Goal: Transaction & Acquisition: Purchase product/service

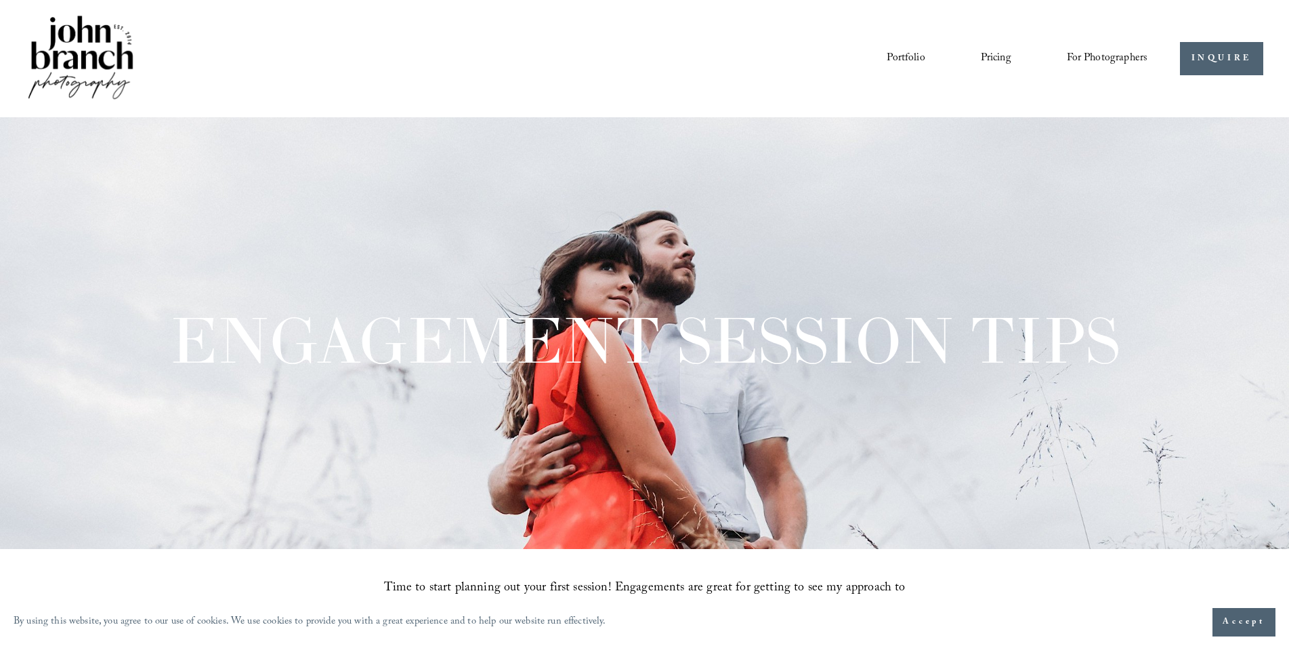
click at [905, 55] on link "Portfolio" at bounding box center [906, 58] width 38 height 23
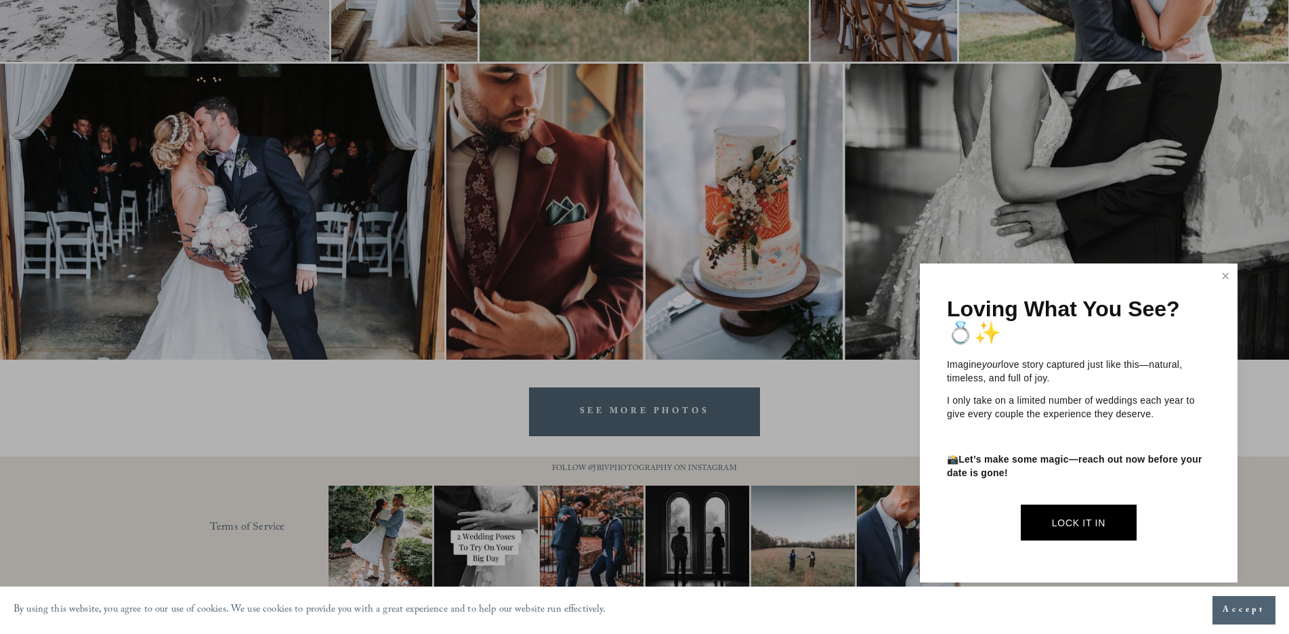
scroll to position [2716, 0]
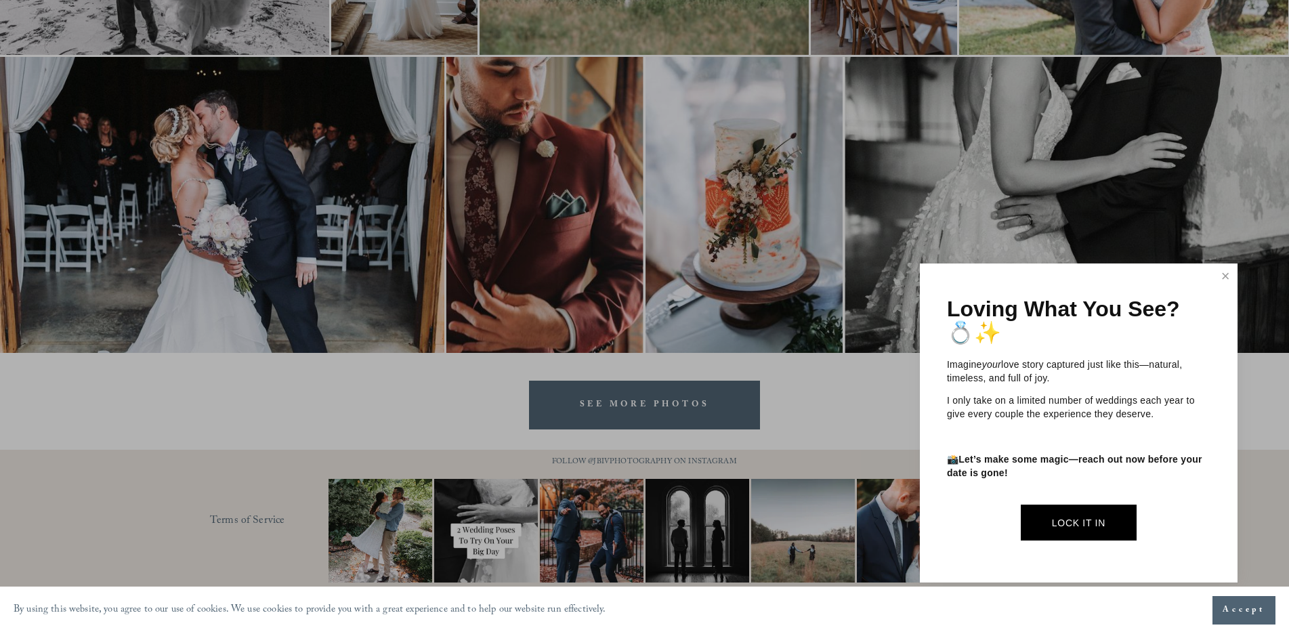
click at [642, 417] on div at bounding box center [644, 317] width 1289 height 634
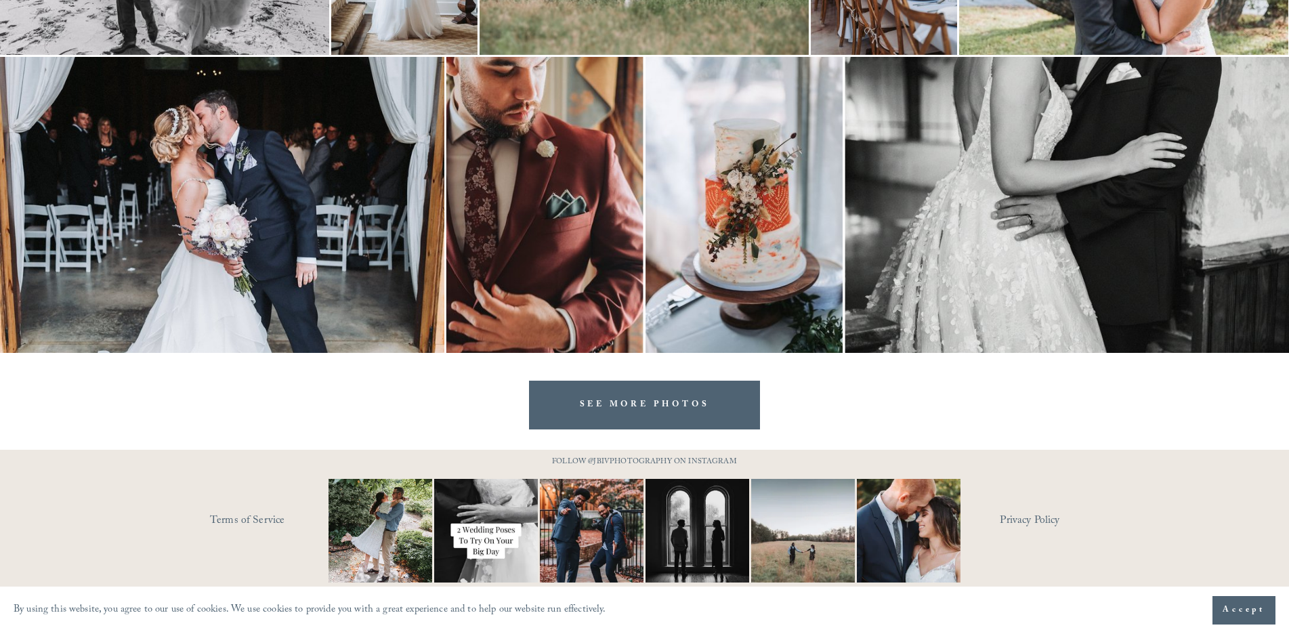
click at [642, 412] on link "SEE MORE PHOTOS" at bounding box center [645, 405] width 232 height 48
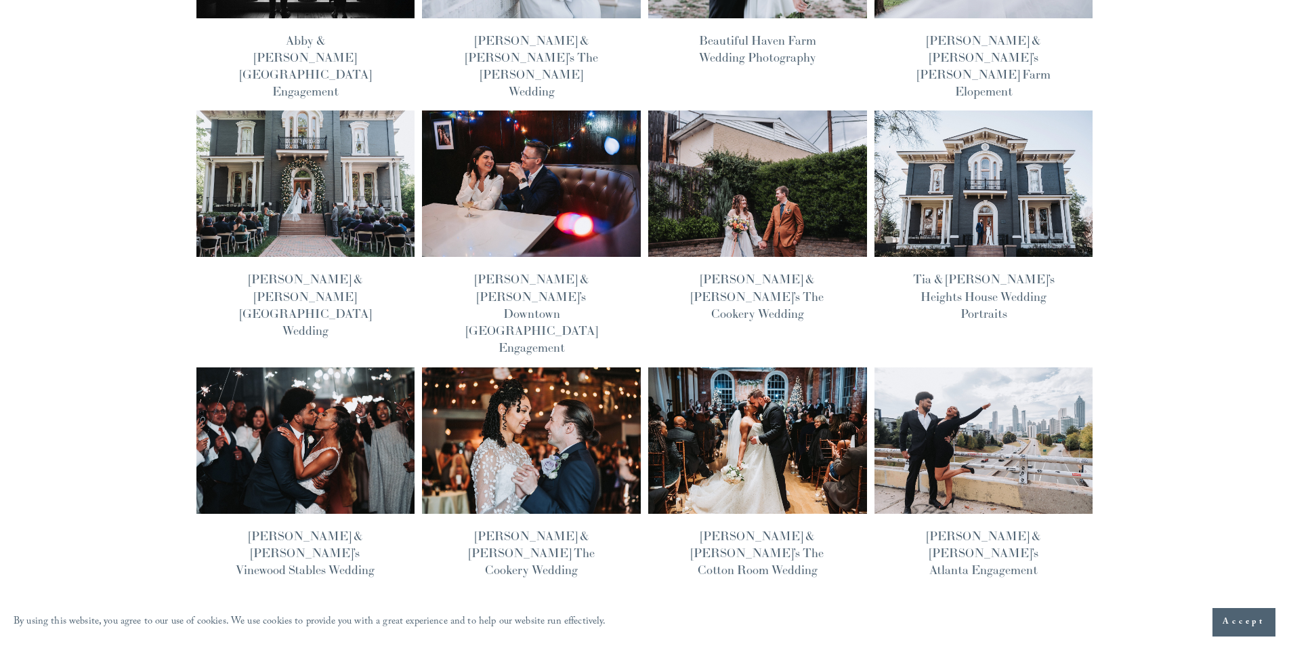
scroll to position [610, 0]
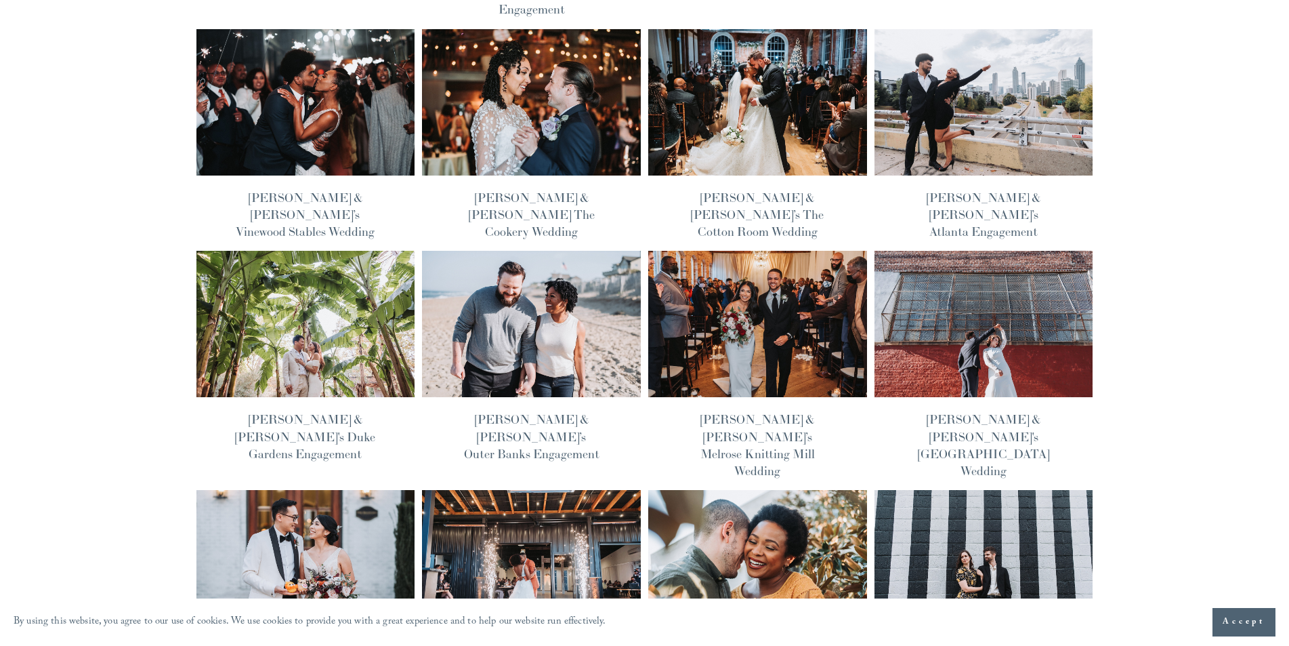
click at [306, 260] on img at bounding box center [305, 324] width 221 height 148
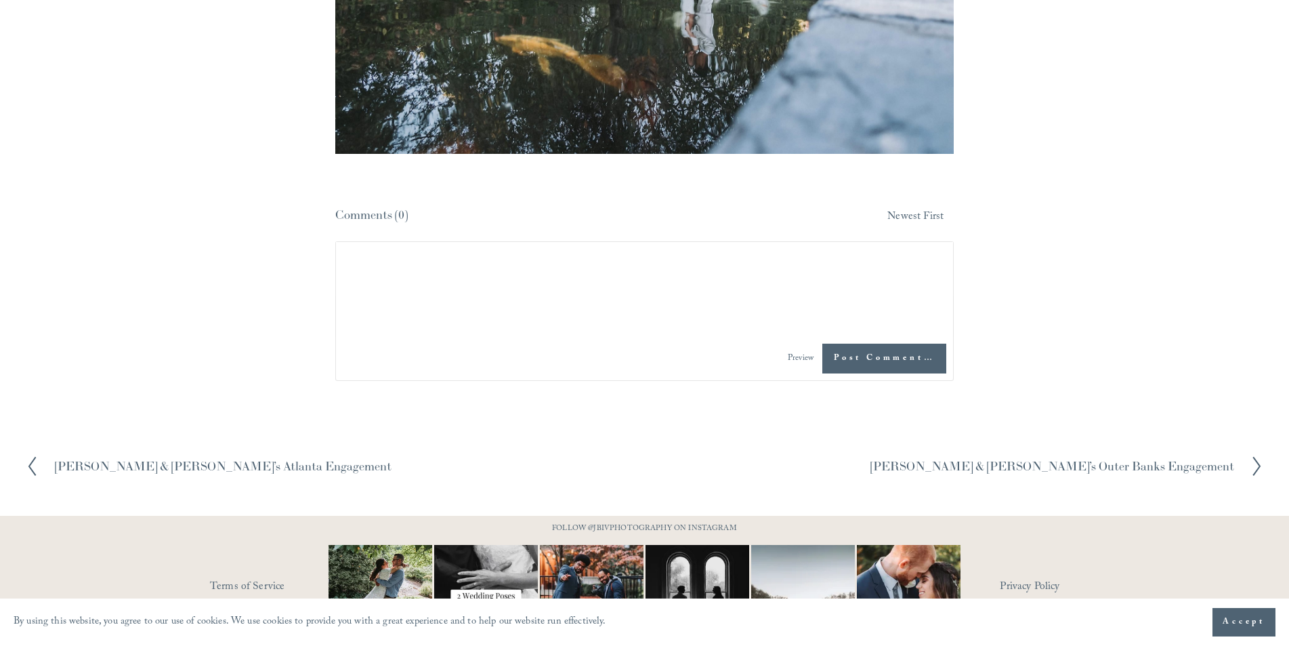
scroll to position [4374, 0]
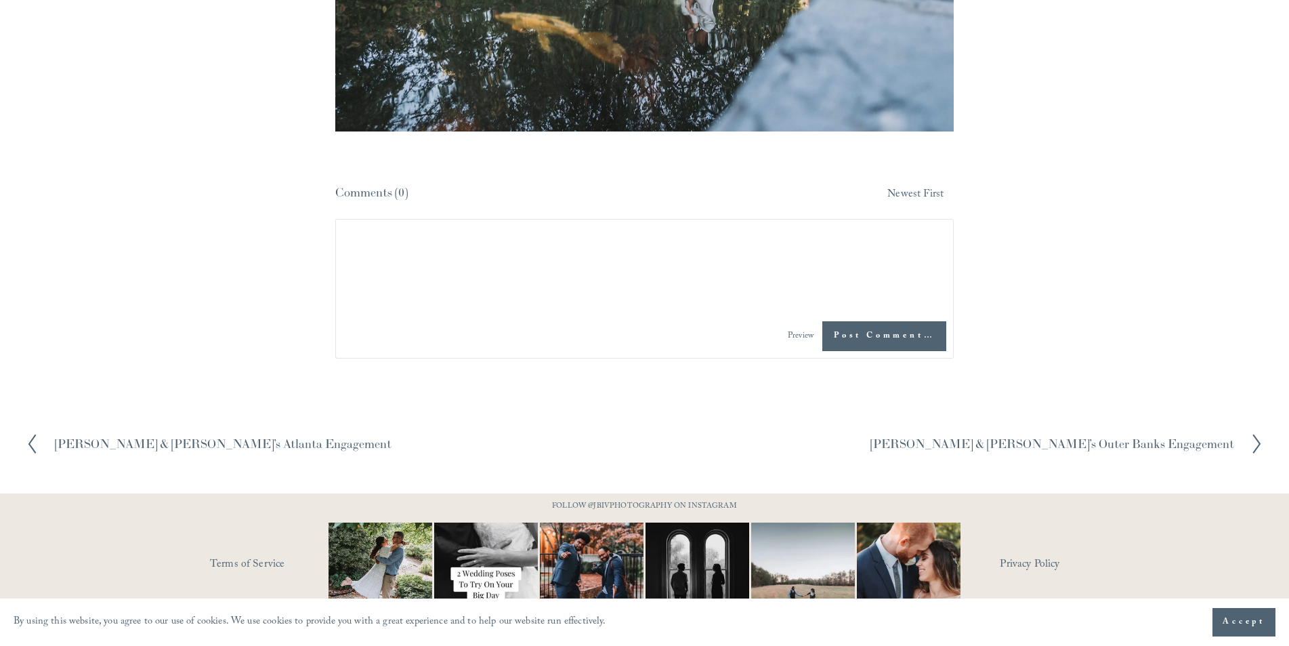
click at [554, 394] on section "Previous Previous Shakira & Shawn’s Atlanta Engagement Next Next Lauren & Ian’s…" at bounding box center [644, 443] width 1289 height 99
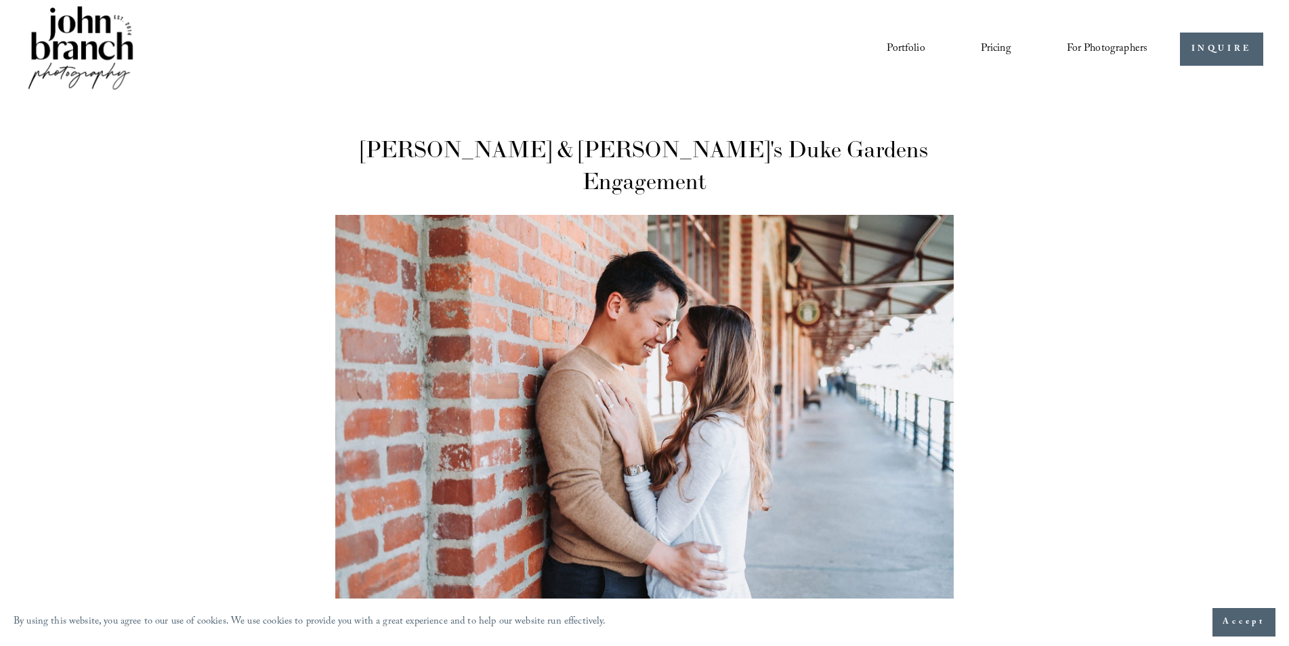
scroll to position [0, 0]
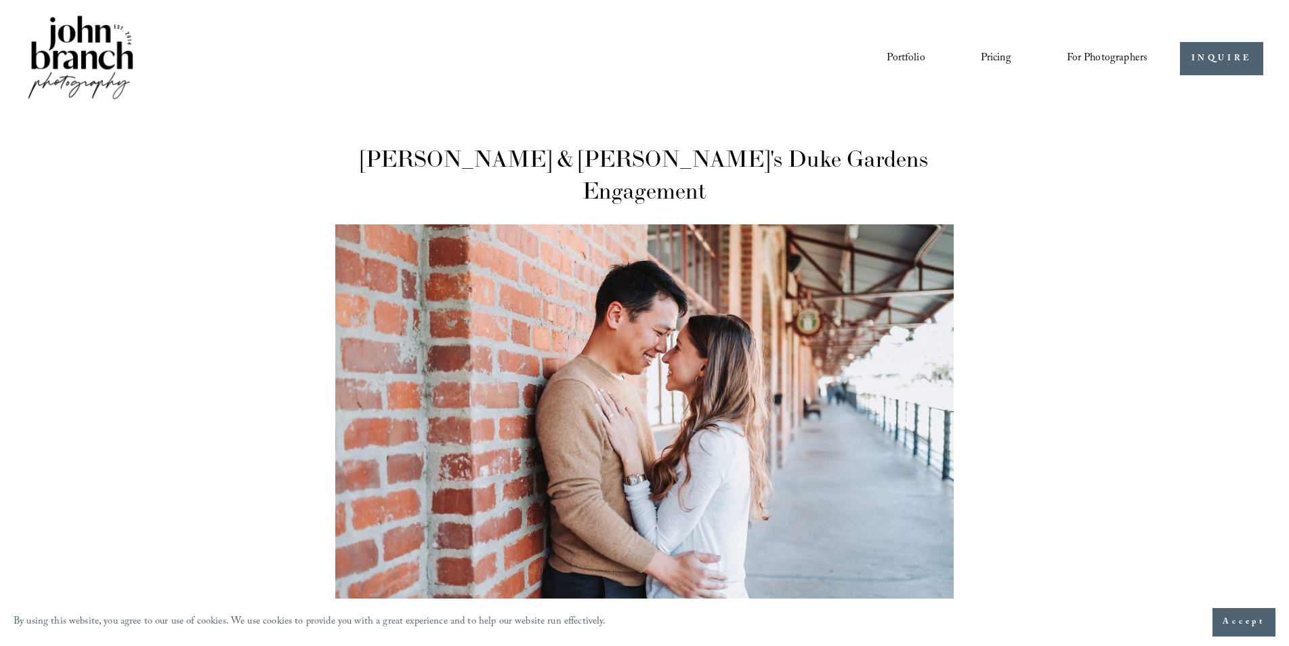
click at [0, 0] on span "Presets" at bounding box center [0, 0] width 0 height 0
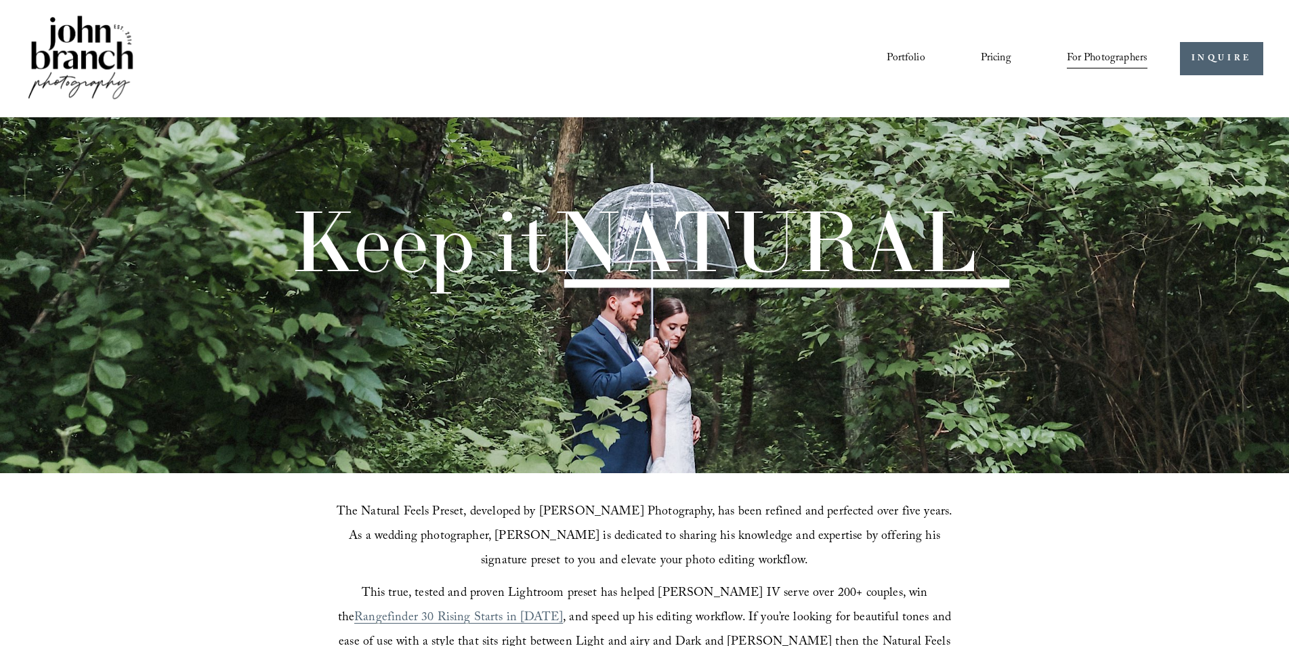
scroll to position [474, 0]
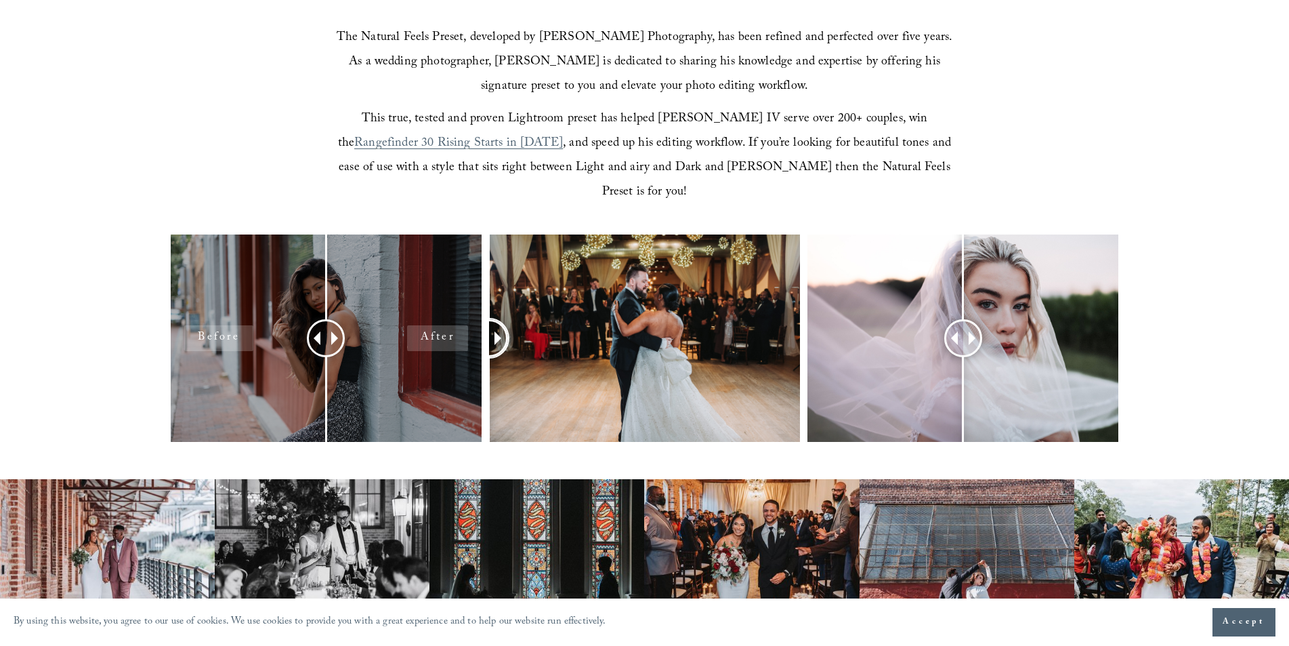
drag, startPoint x: 644, startPoint y: 309, endPoint x: 457, endPoint y: 300, distance: 186.5
click at [457, 300] on div at bounding box center [644, 355] width 1289 height 243
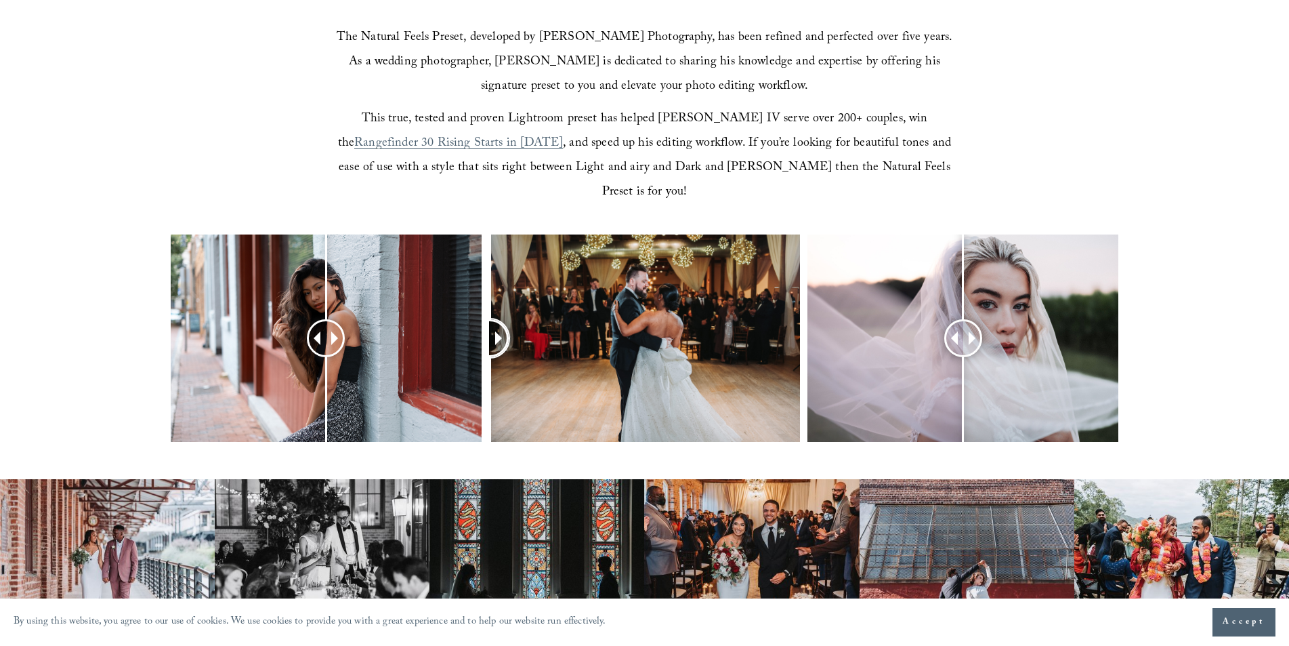
click at [490, 321] on div at bounding box center [490, 338] width 35 height 35
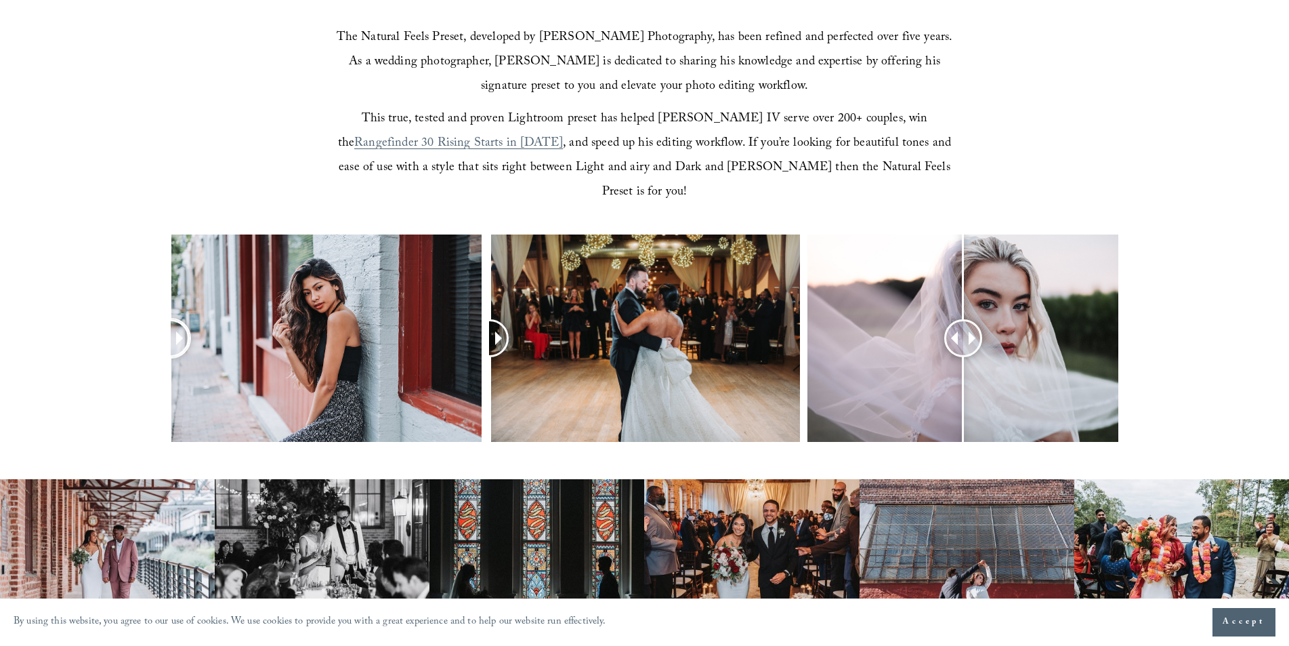
drag, startPoint x: 324, startPoint y: 318, endPoint x: 147, endPoint y: 315, distance: 176.9
click at [147, 315] on div at bounding box center [644, 355] width 1289 height 243
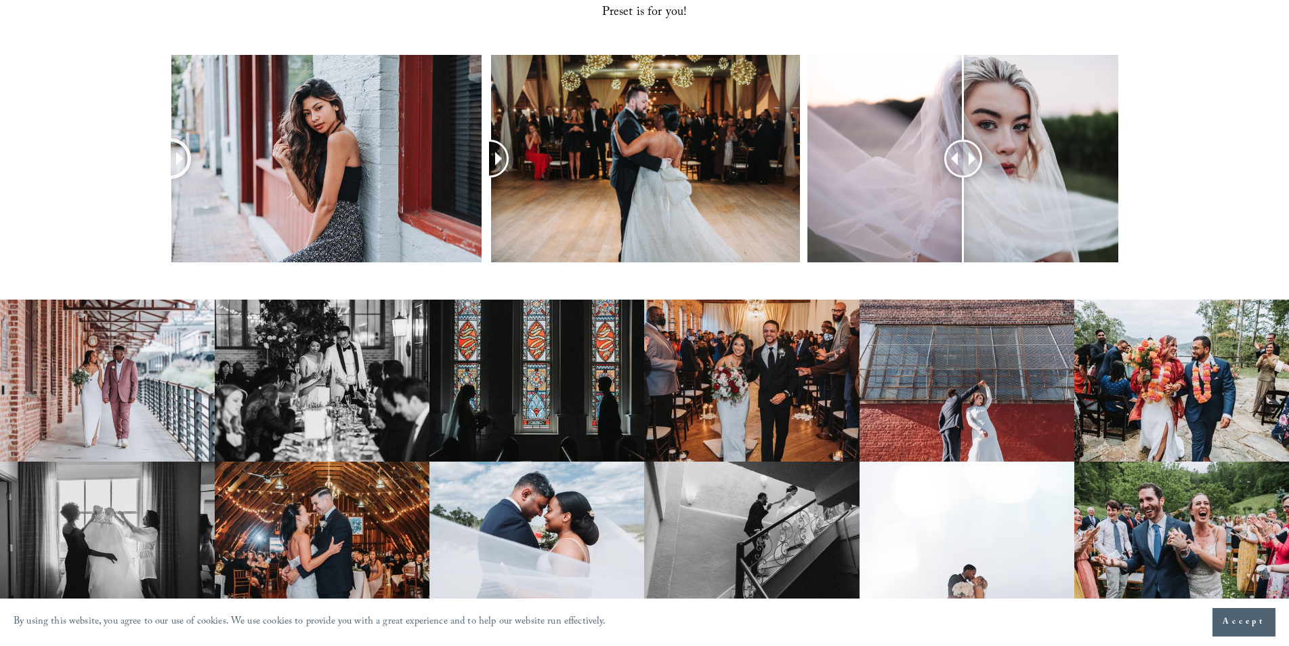
scroll to position [678, 0]
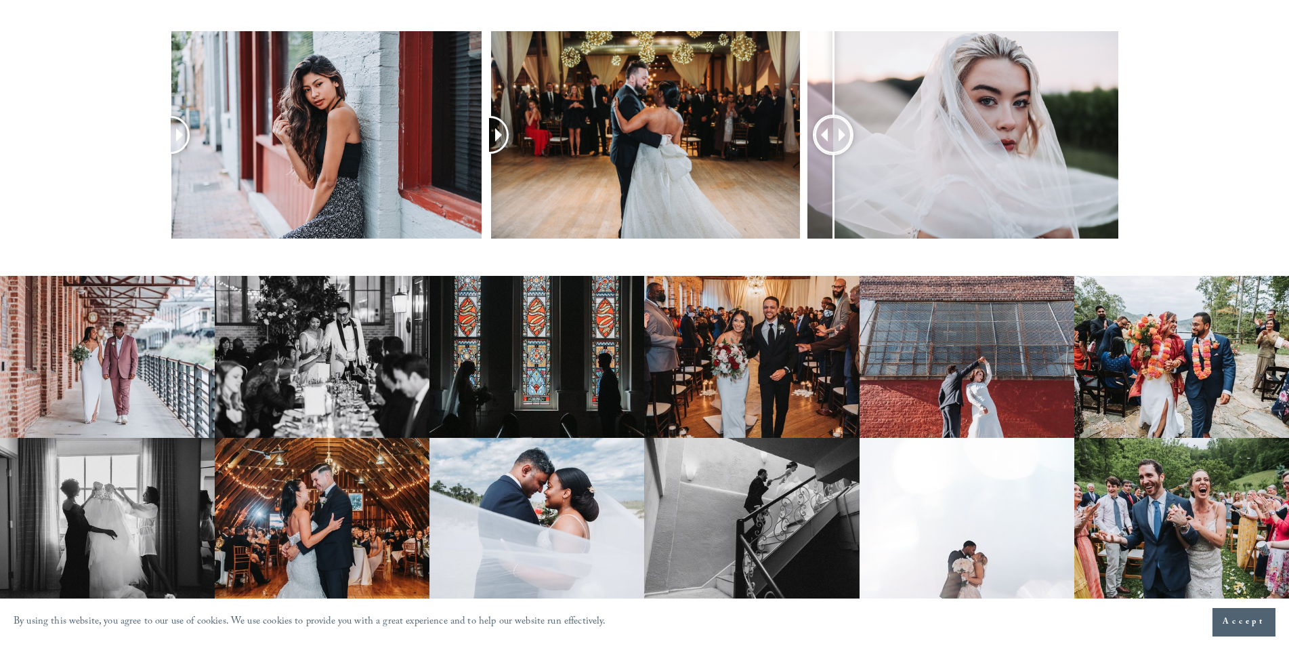
drag, startPoint x: 965, startPoint y: 123, endPoint x: 833, endPoint y: 123, distance: 132.1
click at [833, 123] on div at bounding box center [833, 135] width 35 height 35
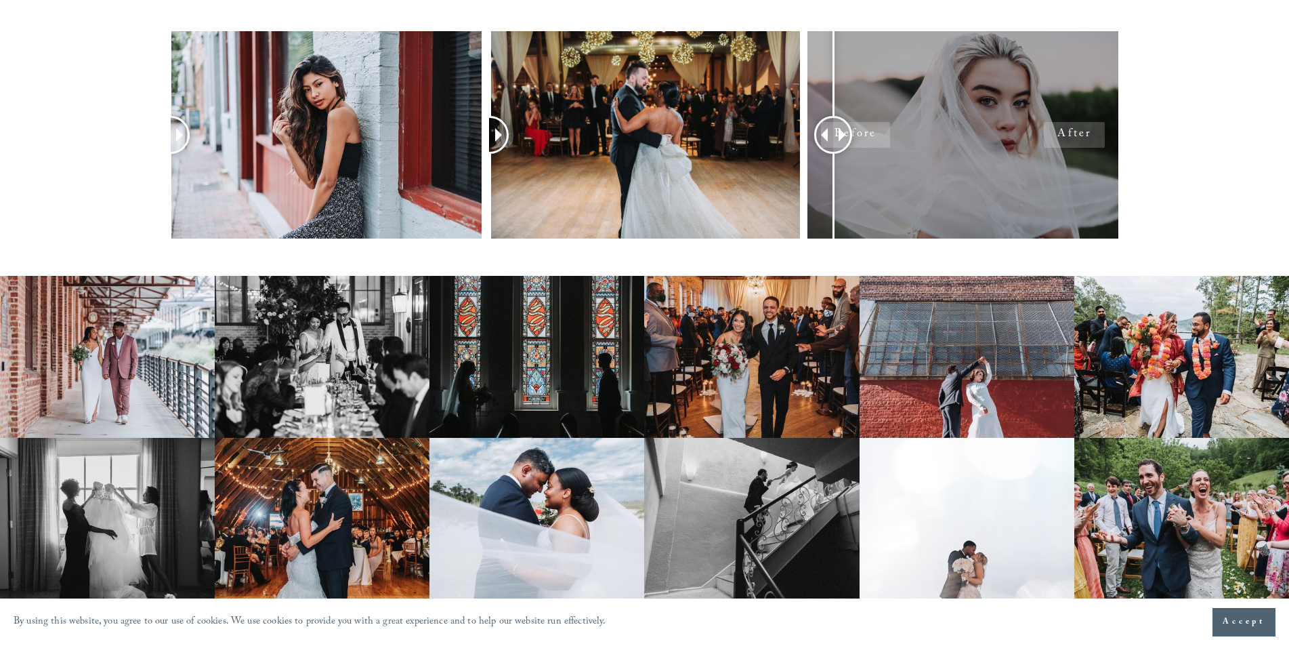
click at [957, 125] on div at bounding box center [963, 134] width 311 height 207
click at [878, 121] on div at bounding box center [963, 134] width 311 height 207
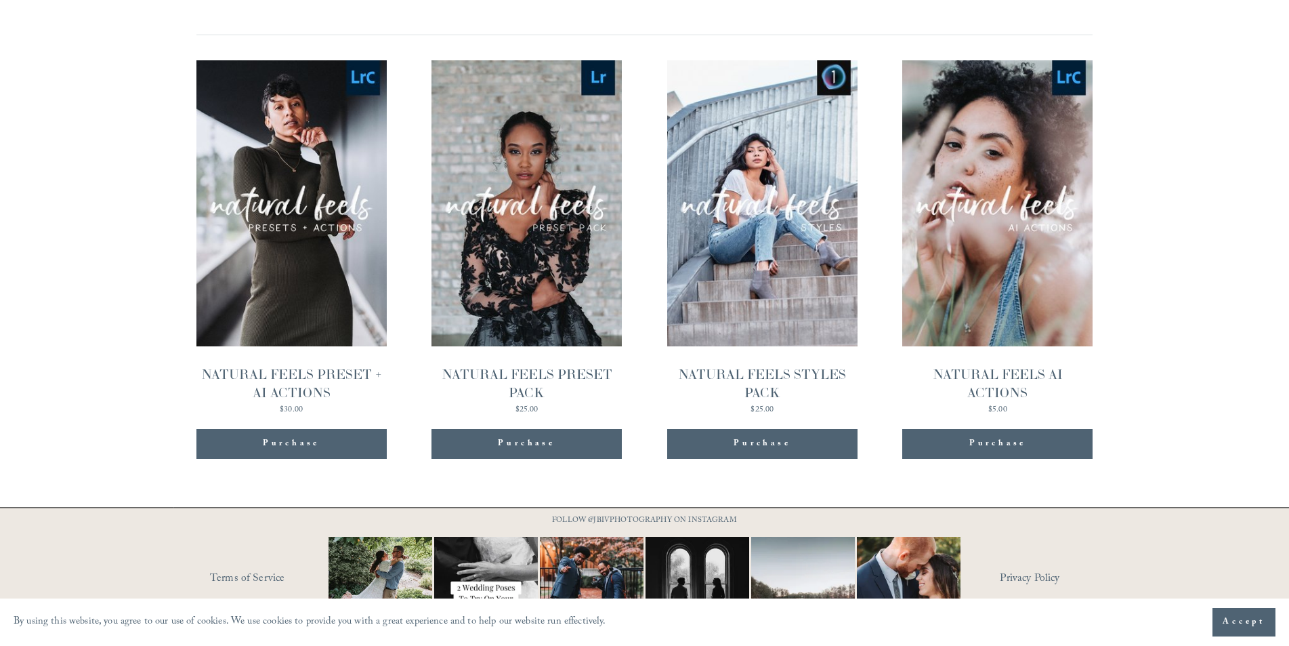
scroll to position [1489, 0]
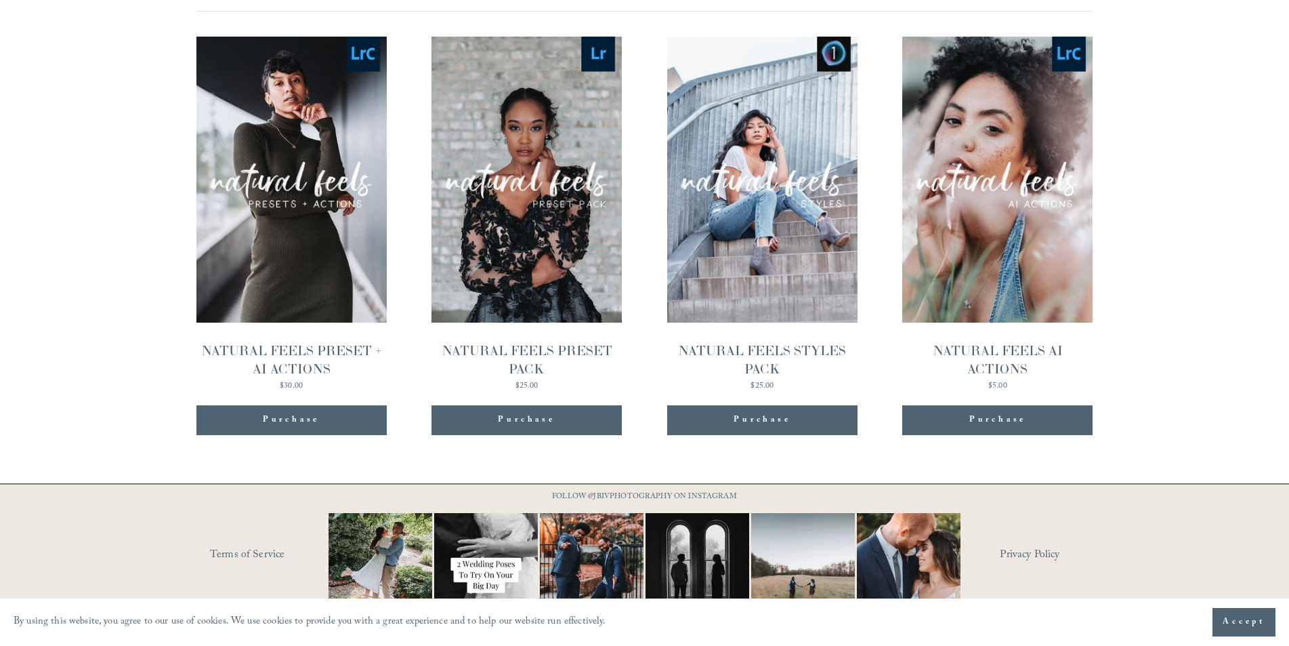
click at [768, 382] on div "$25.00" at bounding box center [762, 386] width 190 height 8
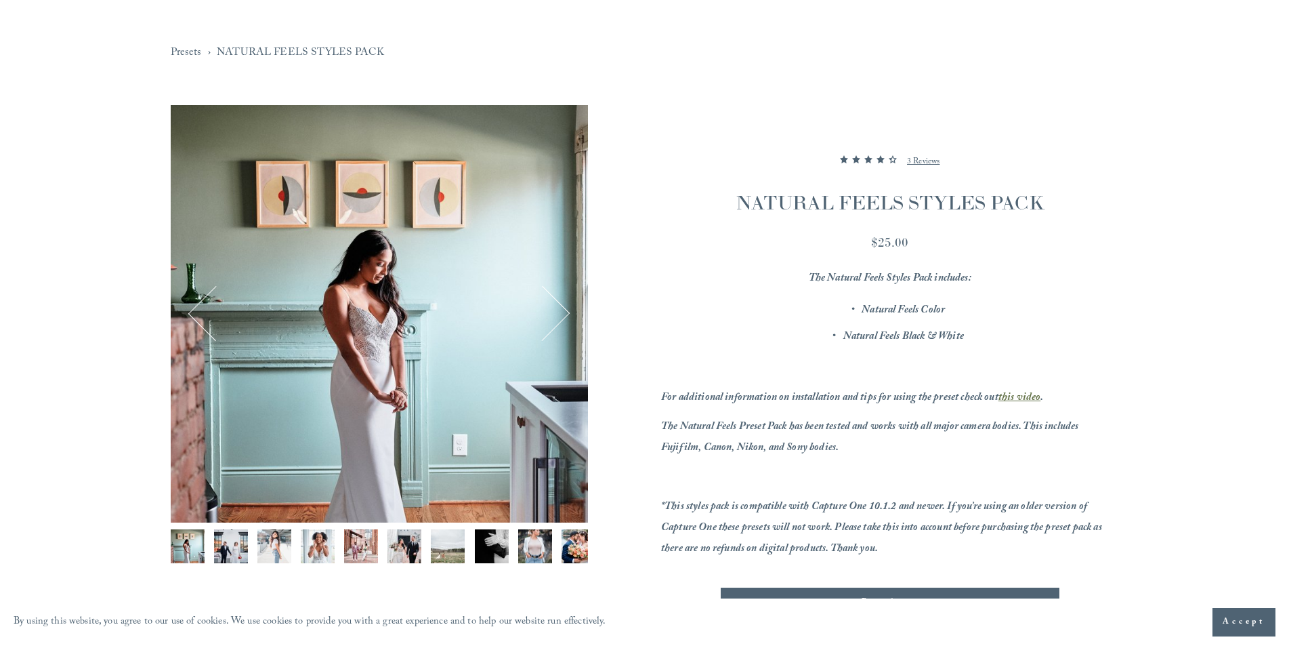
scroll to position [271, 0]
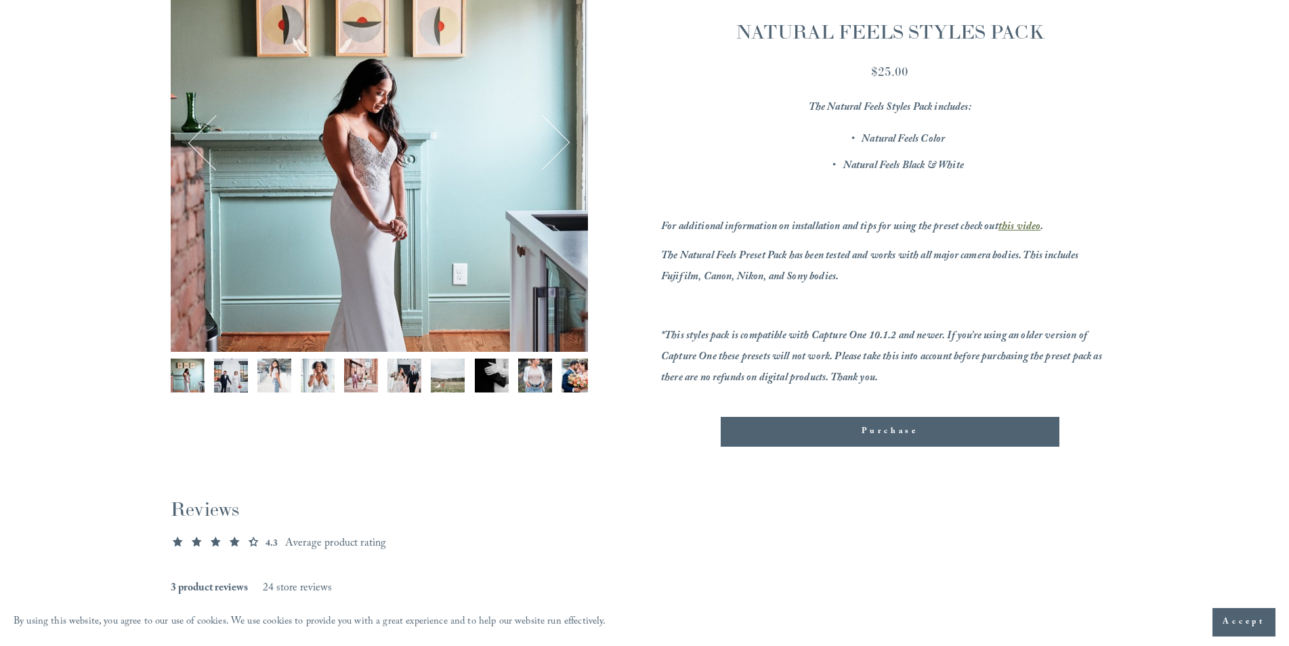
click at [574, 146] on div "Image 1 of 13" at bounding box center [379, 142] width 417 height 417
click at [566, 144] on button "Next" at bounding box center [542, 143] width 52 height 52
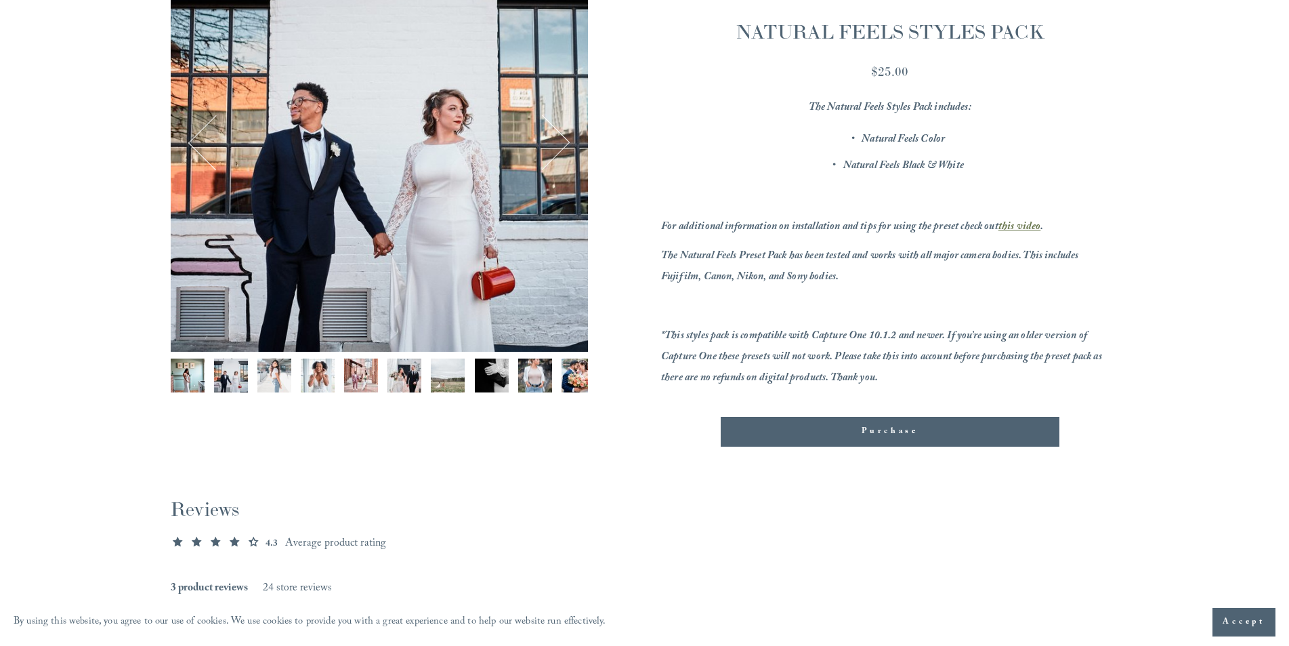
click at [566, 144] on button "Next" at bounding box center [542, 143] width 52 height 52
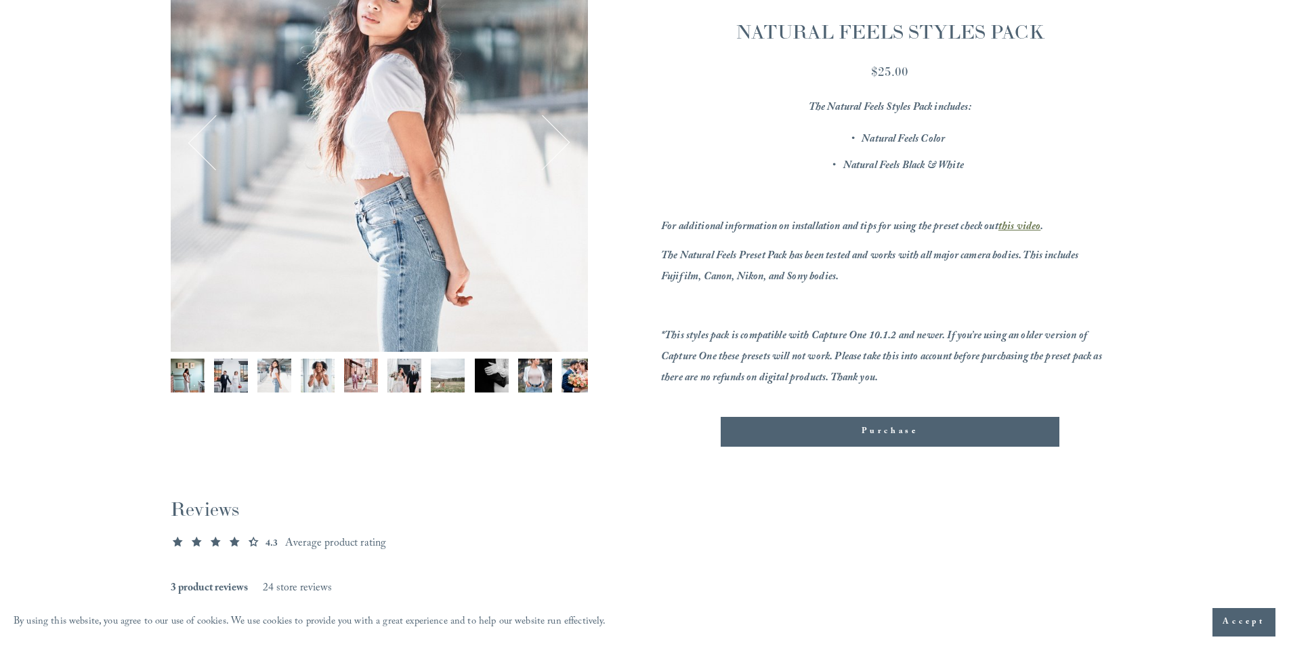
click at [566, 144] on button "Next" at bounding box center [542, 143] width 52 height 52
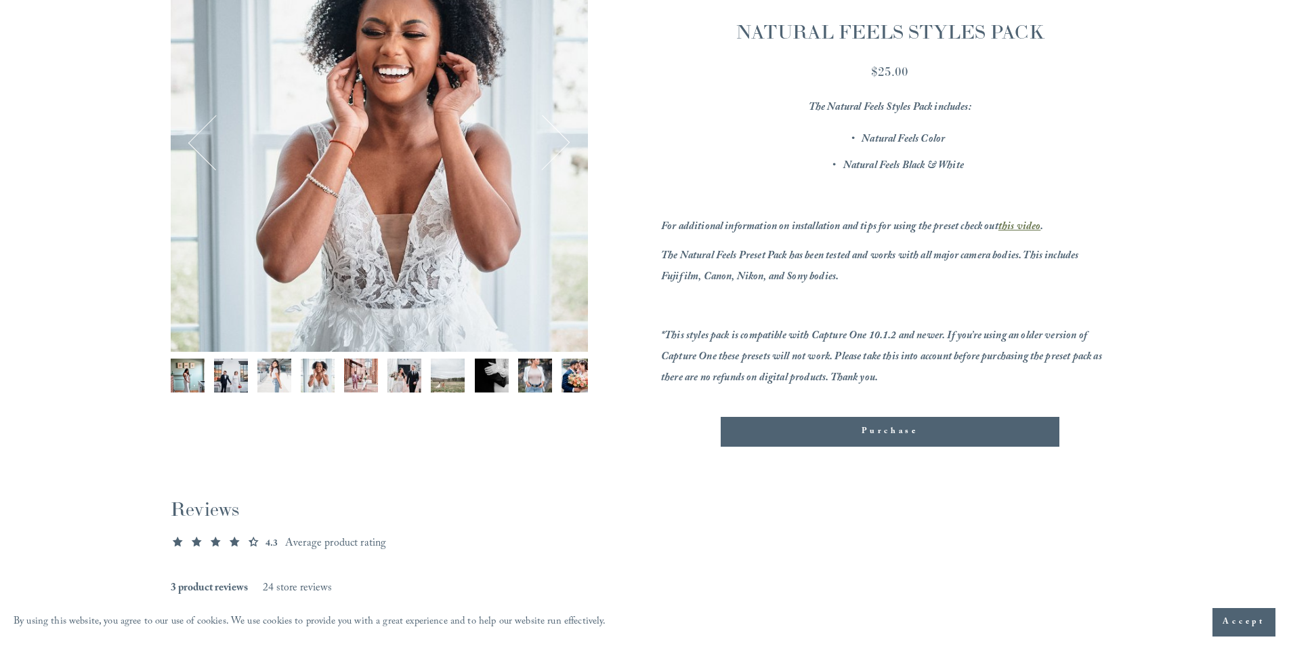
click at [566, 144] on button "Next" at bounding box center [542, 143] width 52 height 52
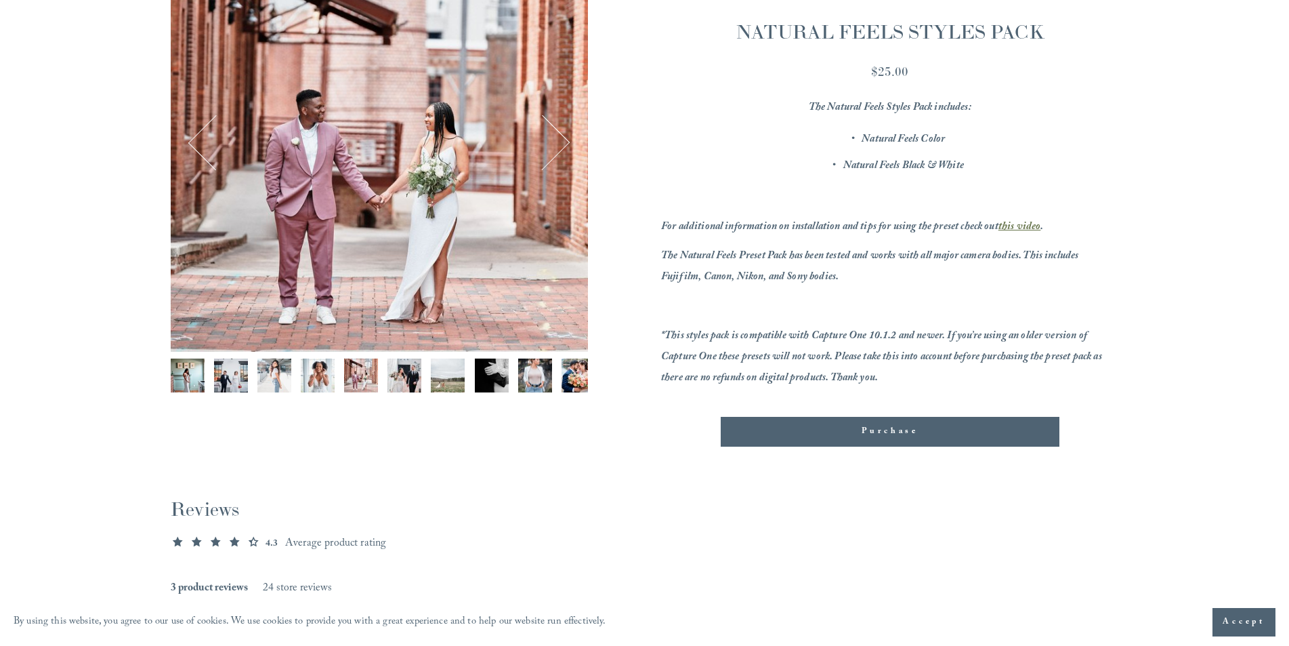
click at [566, 144] on button "Next" at bounding box center [542, 143] width 52 height 52
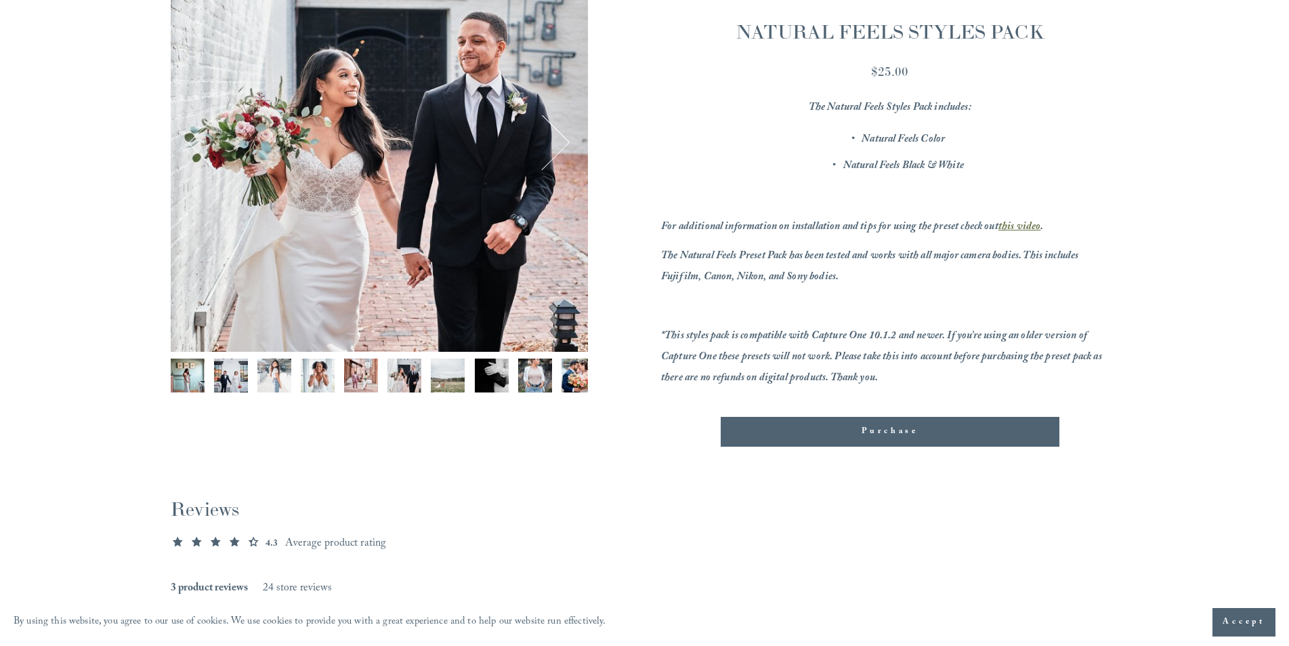
click at [566, 144] on button "Next" at bounding box center [542, 143] width 52 height 52
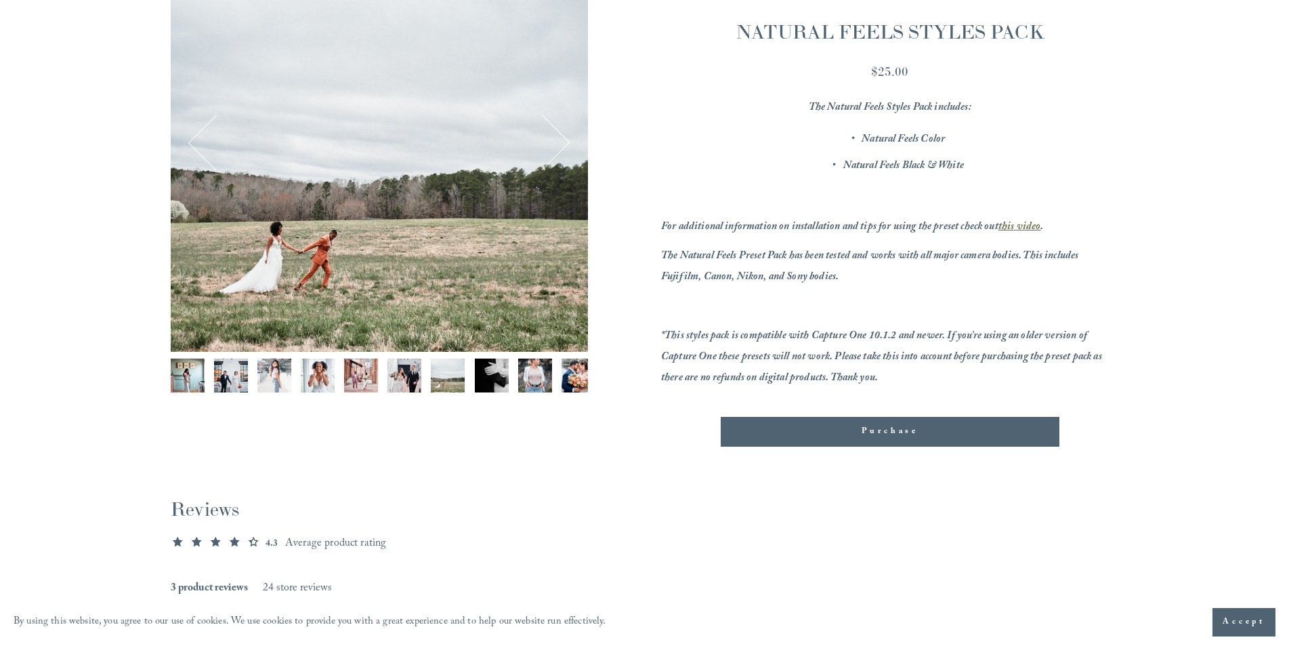
click at [566, 144] on button "Next" at bounding box center [542, 143] width 52 height 52
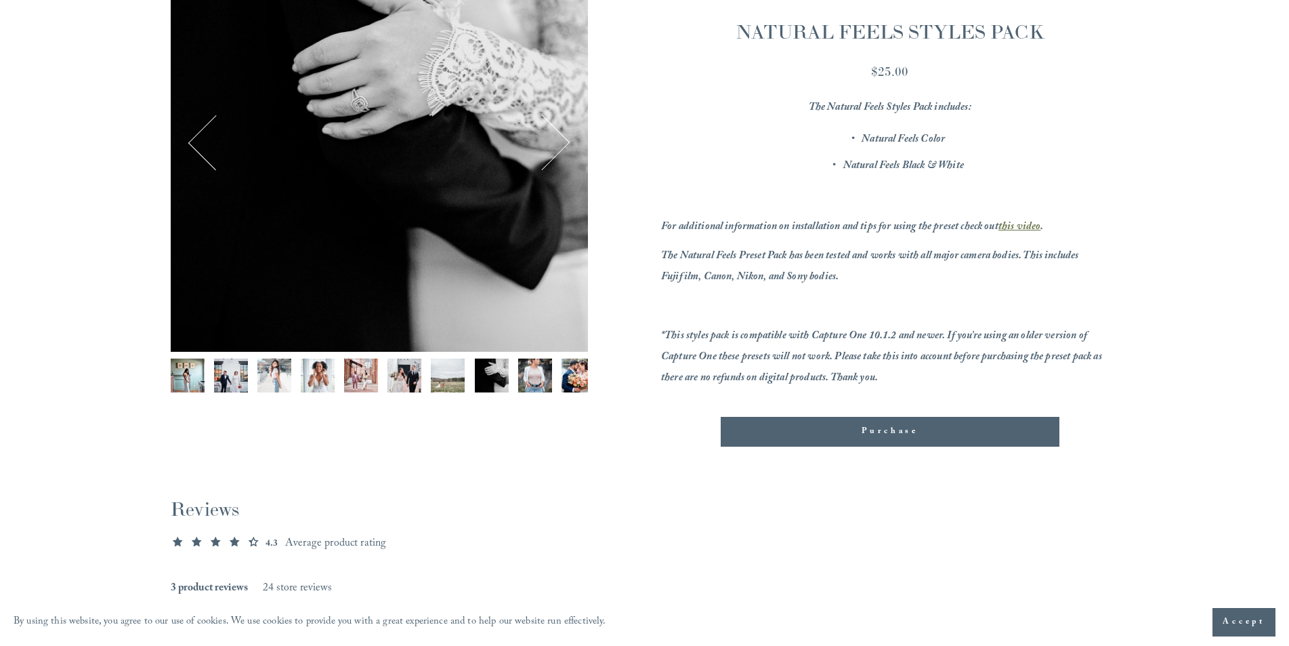
click at [566, 144] on button "Next" at bounding box center [542, 143] width 52 height 52
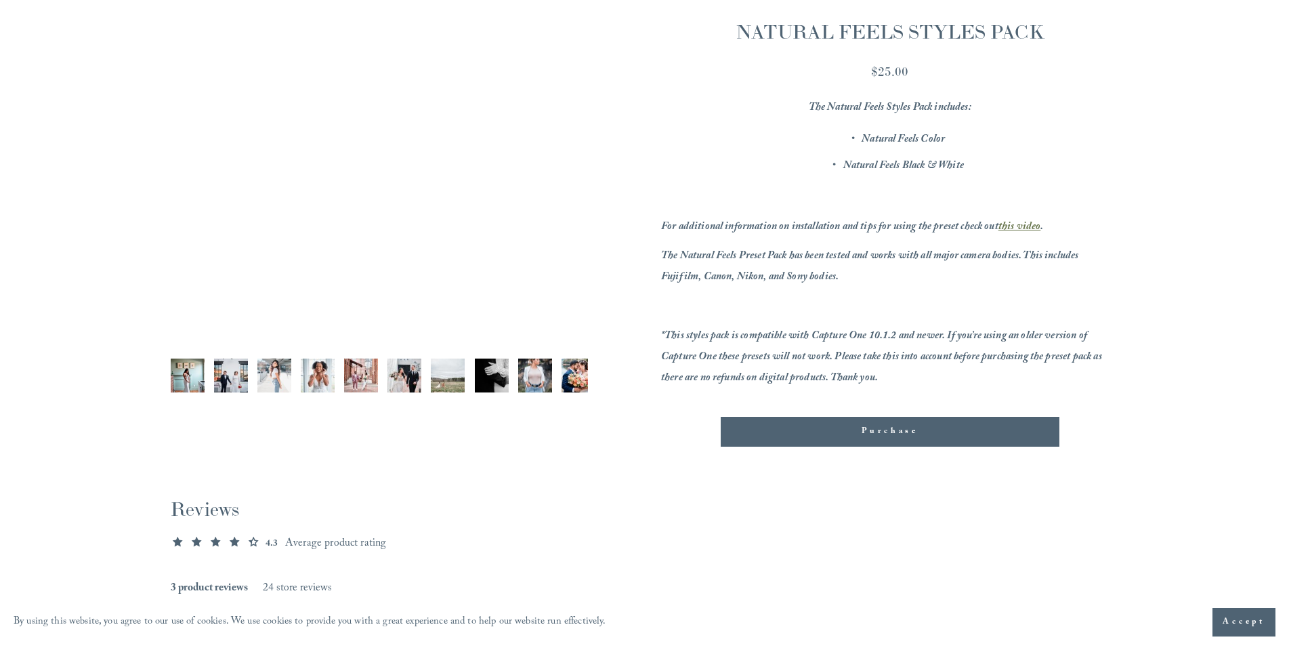
click at [566, 144] on button "Next" at bounding box center [542, 143] width 52 height 52
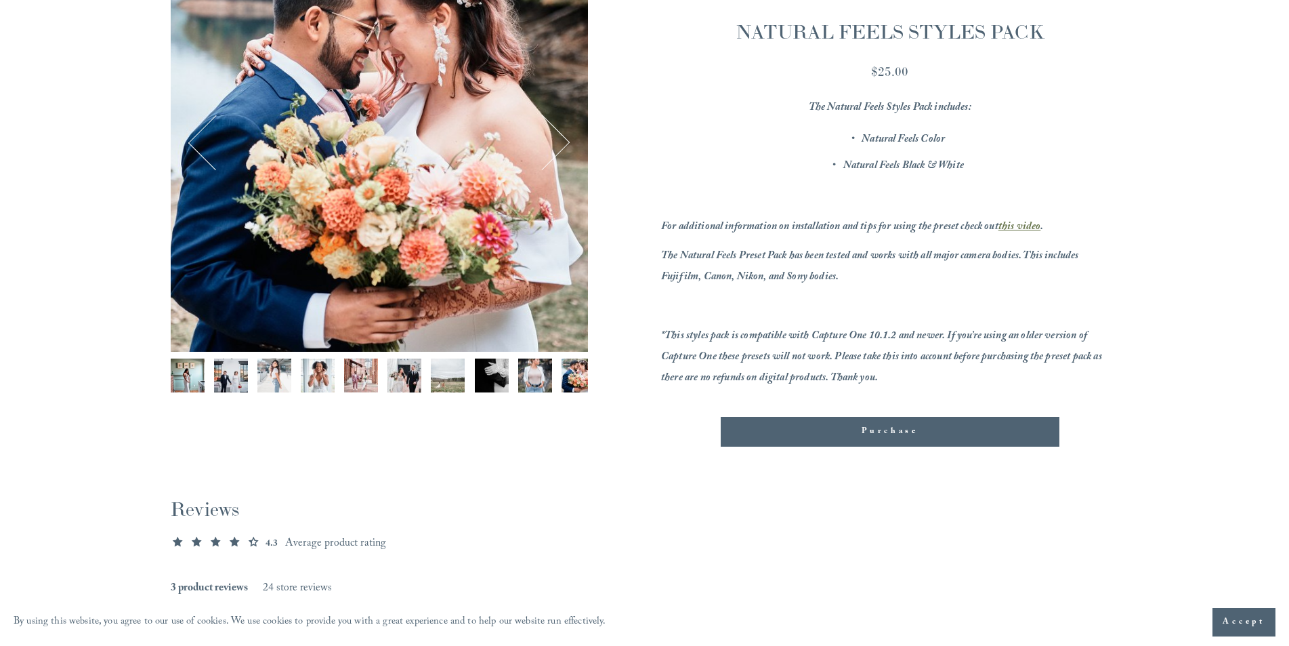
click at [566, 144] on button "Next" at bounding box center [542, 143] width 52 height 52
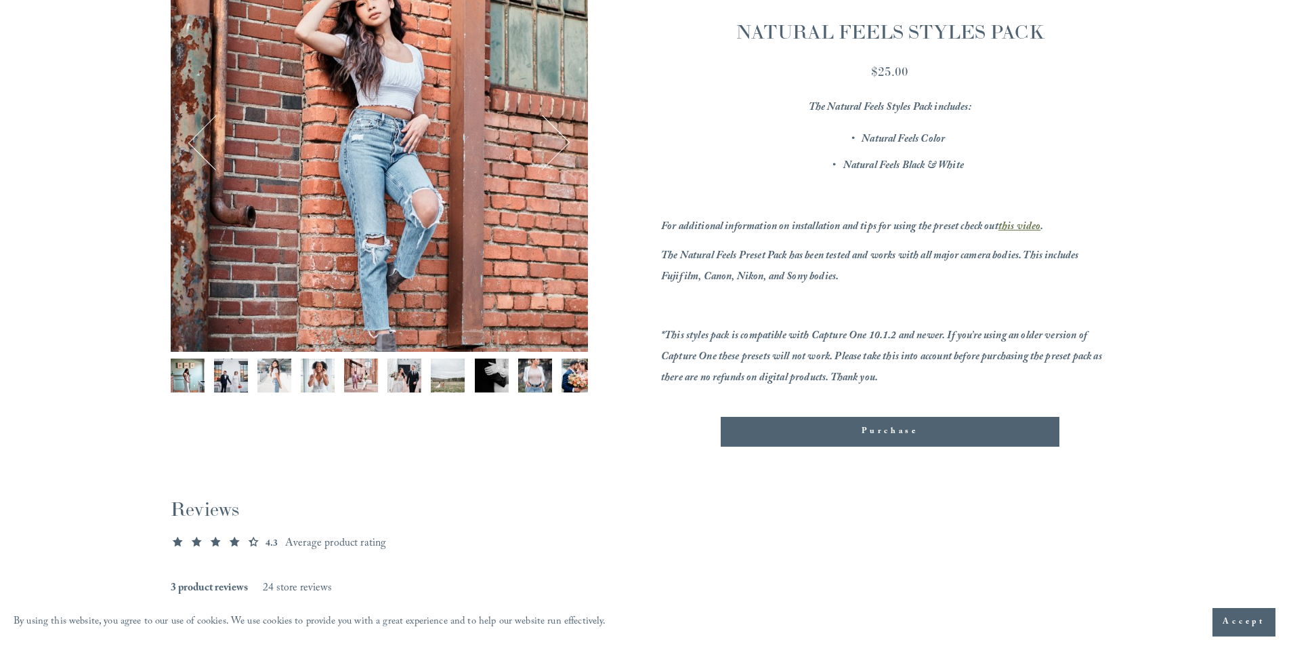
click at [535, 371] on img "Image 9 of 13" at bounding box center [535, 375] width 34 height 34
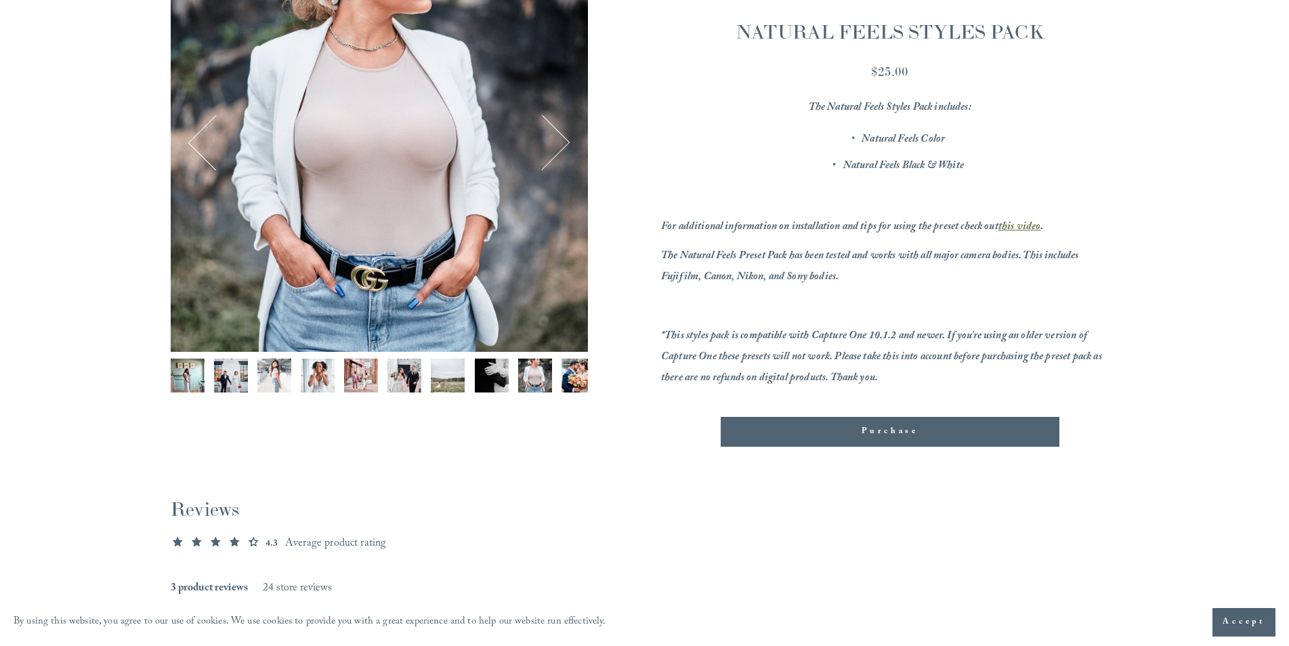
click at [550, 376] on img "Image 9 of 13" at bounding box center [535, 375] width 34 height 34
click at [551, 375] on img "Image 9 of 13" at bounding box center [535, 375] width 34 height 34
click at [570, 380] on img "Image 10 of 13" at bounding box center [579, 375] width 34 height 34
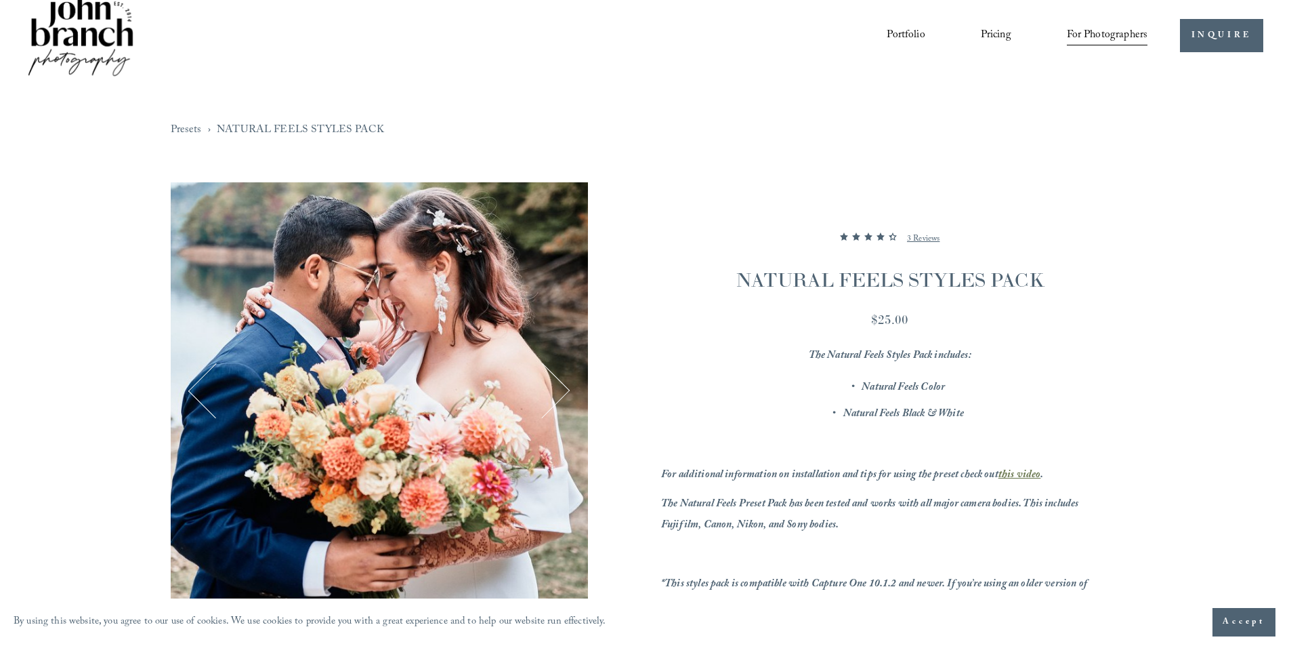
scroll to position [0, 0]
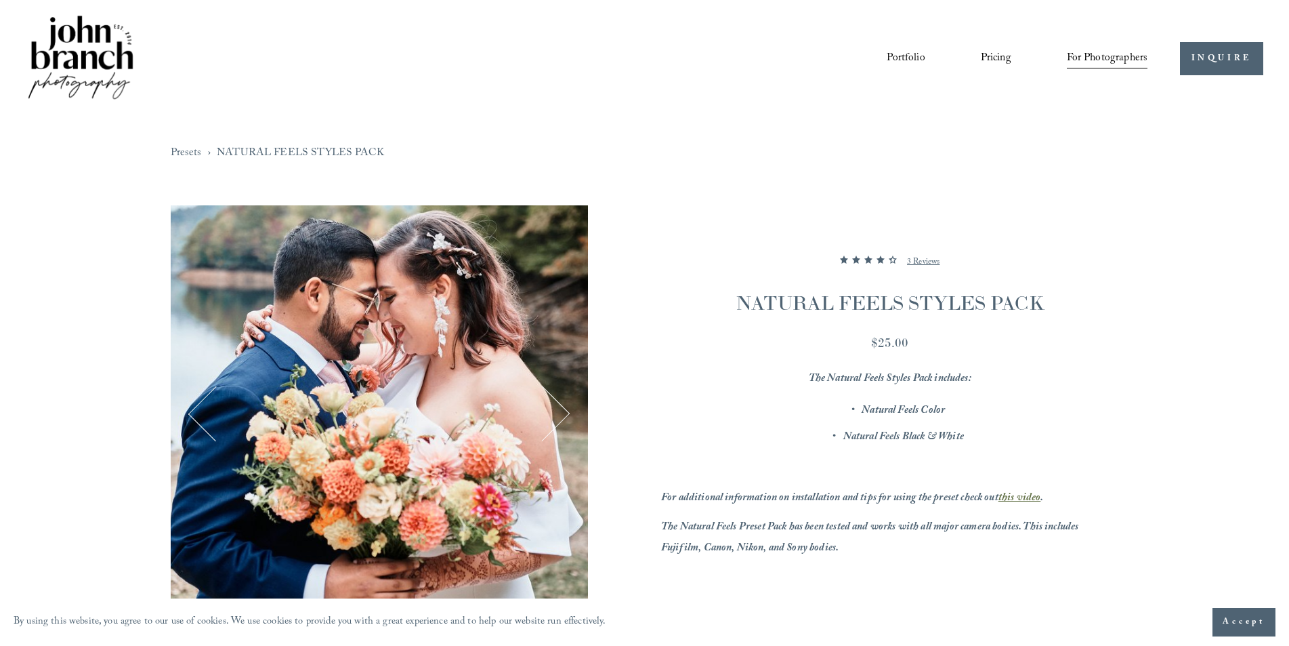
click at [905, 60] on link "Portfolio" at bounding box center [906, 58] width 38 height 23
